Goal: Transaction & Acquisition: Book appointment/travel/reservation

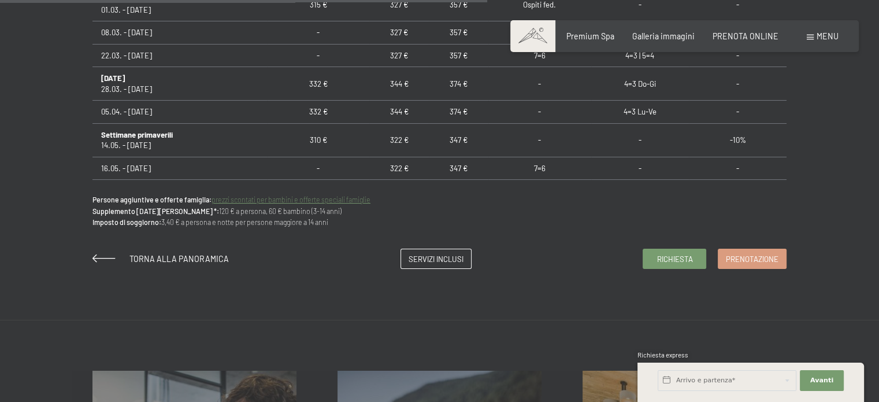
scroll to position [809, 0]
click at [756, 260] on span "Prenotazione" at bounding box center [752, 257] width 53 height 10
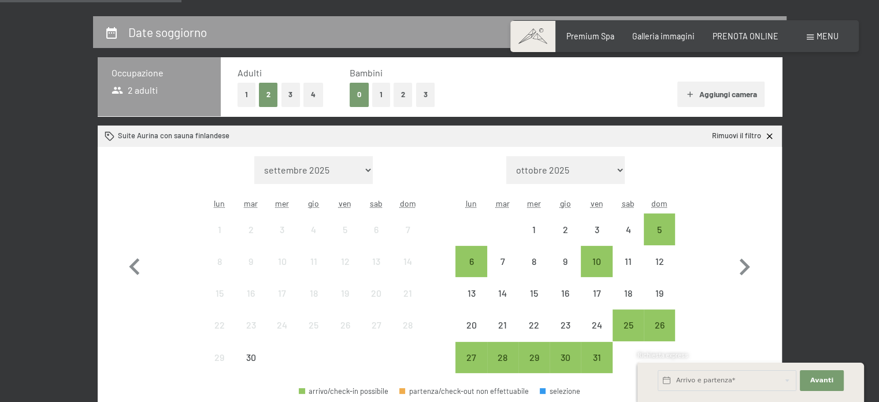
scroll to position [289, 0]
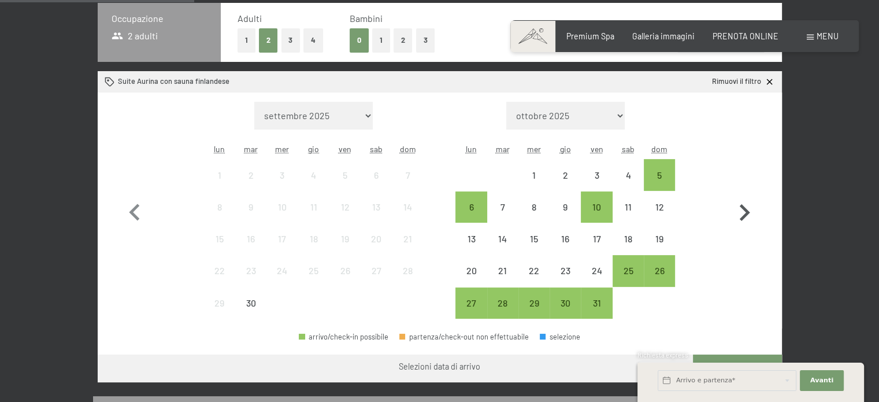
click at [746, 212] on icon "button" at bounding box center [745, 213] width 34 height 34
select select "[DATE]"
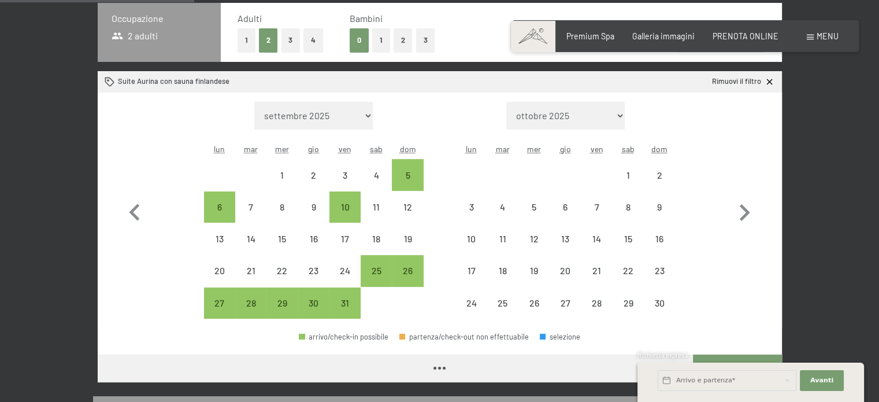
select select "[DATE]"
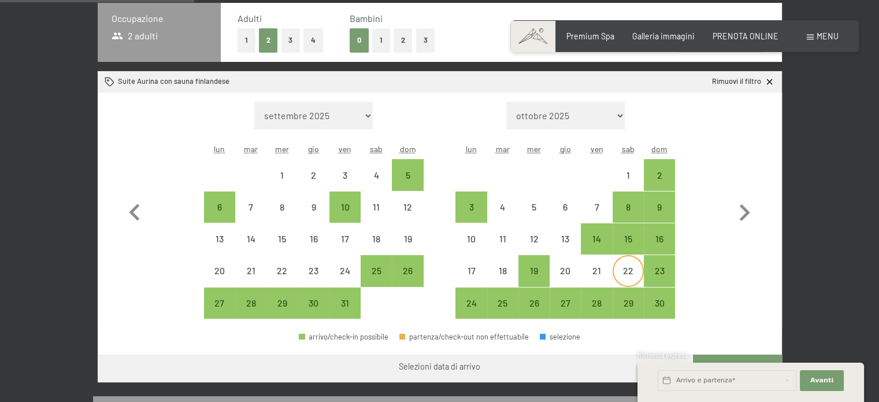
click at [632, 279] on div "22" at bounding box center [628, 280] width 29 height 29
select select "[DATE]"
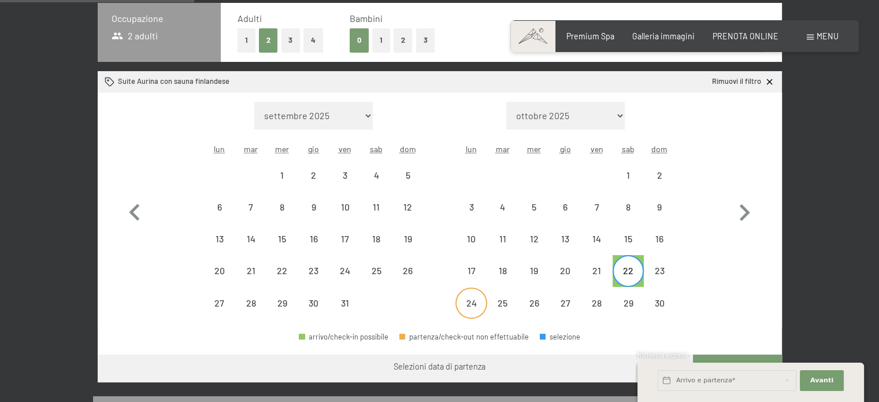
click at [472, 306] on div "24" at bounding box center [471, 312] width 29 height 29
select select "[DATE]"
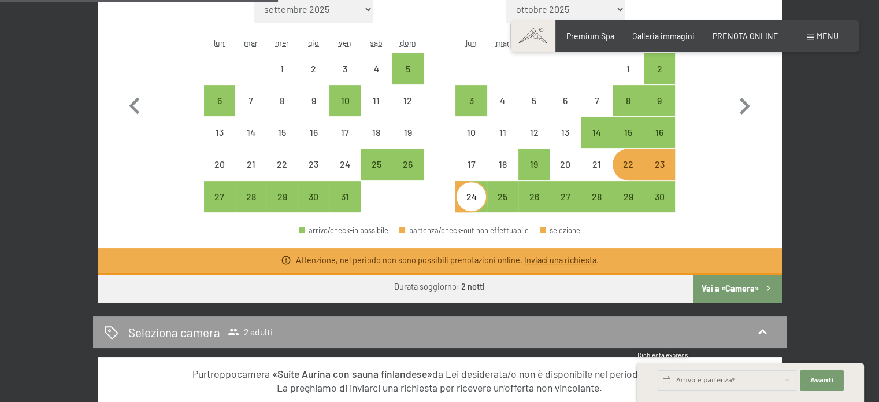
click at [746, 288] on button "Vai a «Camera»" at bounding box center [737, 289] width 88 height 28
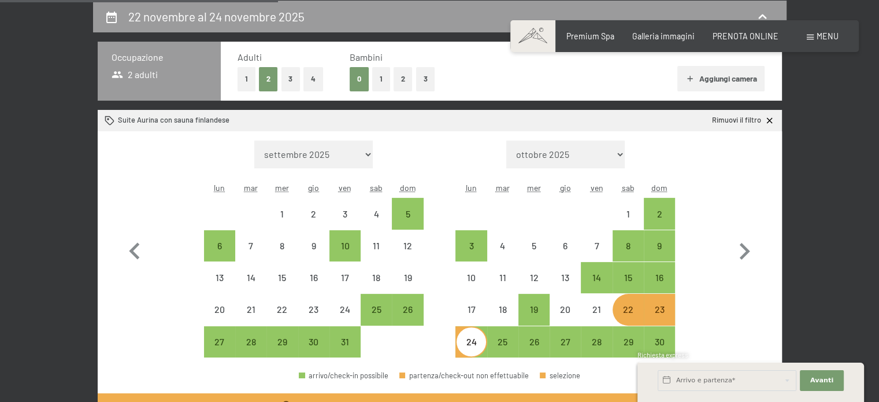
select select "[DATE]"
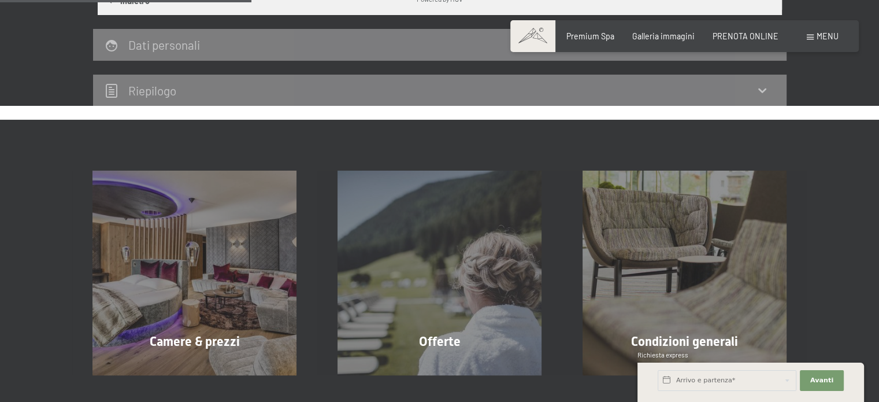
scroll to position [539, 0]
